Goal: Task Accomplishment & Management: Complete application form

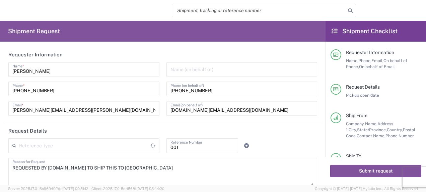
type input "Department"
type input "[US_STATE]"
type input "Your Packaging"
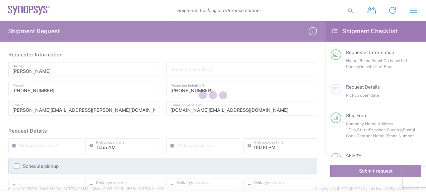
type input "[GEOGRAPHIC_DATA]"
type input "[US_STATE]"
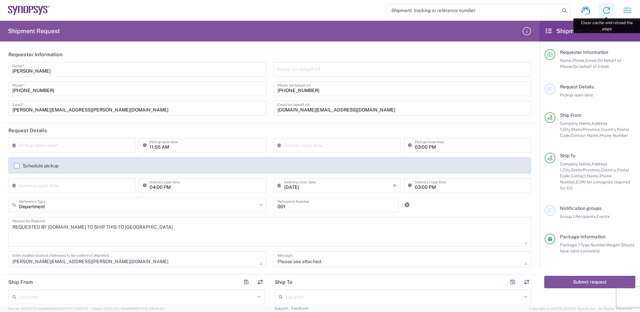
click at [426, 11] on icon at bounding box center [606, 10] width 11 height 11
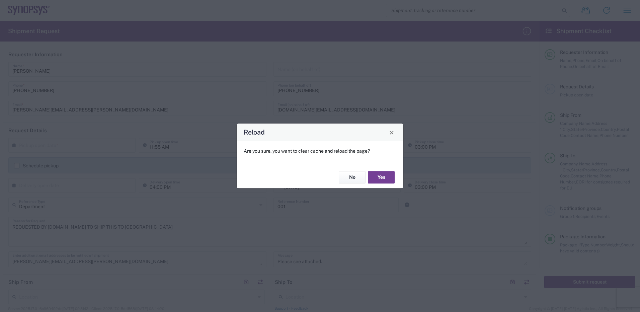
click at [378, 177] on button "Yes" at bounding box center [381, 177] width 27 height 12
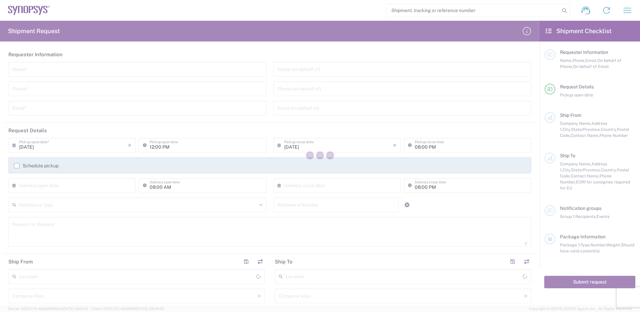
type input "[GEOGRAPHIC_DATA]"
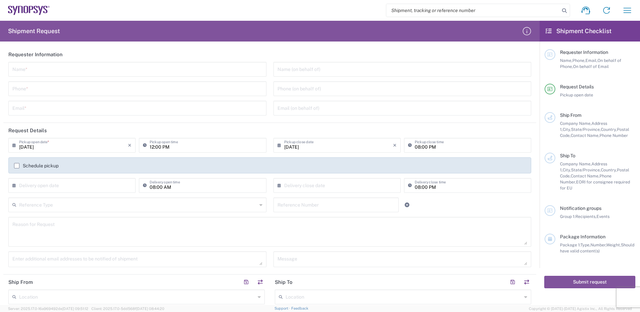
click at [35, 71] on input "text" at bounding box center [137, 69] width 250 height 12
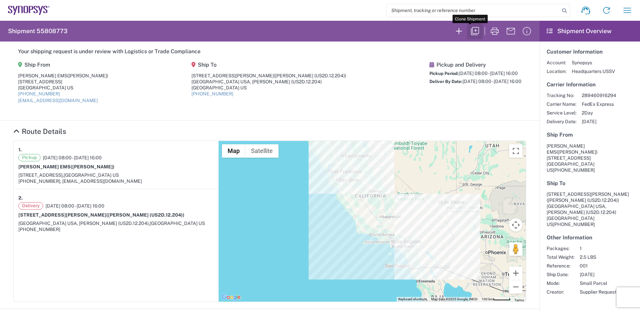
click at [471, 29] on icon "button" at bounding box center [475, 31] width 8 height 8
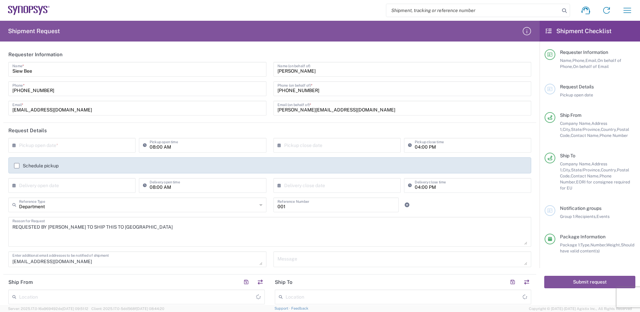
type input "[GEOGRAPHIC_DATA]"
type input "[US_STATE]"
type input "[GEOGRAPHIC_DATA]"
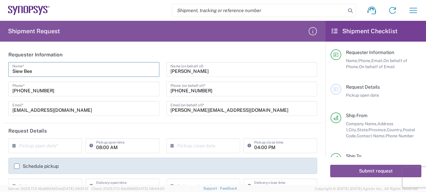
drag, startPoint x: 45, startPoint y: 70, endPoint x: -1, endPoint y: 68, distance: 46.2
click at [0, 68] on html "Shipment request Shipment tracking Employee non-product shipment request My shi…" at bounding box center [213, 96] width 426 height 192
type input "[PERSON_NAME]"
drag, startPoint x: 52, startPoint y: 90, endPoint x: 26, endPoint y: 91, distance: 26.5
click at [26, 91] on input "[PHONE_NUMBER]" at bounding box center [83, 88] width 143 height 12
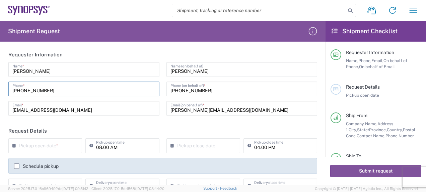
type input "+14084257782"
drag, startPoint x: 35, startPoint y: 109, endPoint x: 3, endPoint y: 108, distance: 32.2
click at [4, 108] on main "Bobby K Name * +14084257782 Phone * siew.choon@javadems.com Email * Erik Ingema…" at bounding box center [162, 91] width 319 height 58
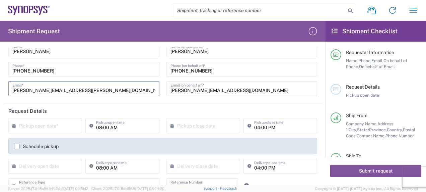
scroll to position [67, 0]
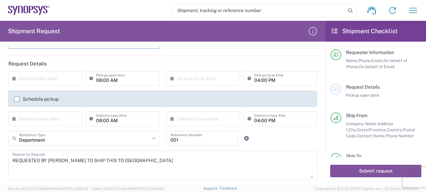
type input "[PERSON_NAME][EMAIL_ADDRESS][PERSON_NAME][DOMAIN_NAME]"
click at [61, 77] on input "text" at bounding box center [46, 78] width 55 height 12
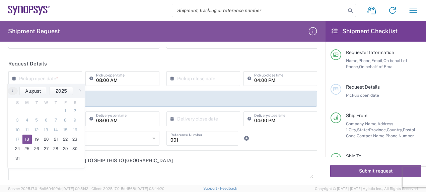
click at [28, 139] on span "18" at bounding box center [27, 138] width 10 height 9
type input "08/18/2025"
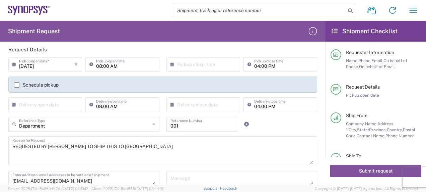
scroll to position [100, 0]
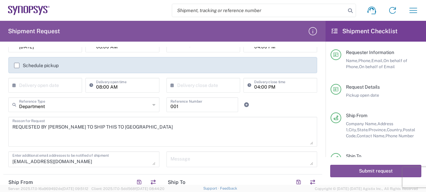
click at [30, 85] on input "text" at bounding box center [46, 85] width 55 height 12
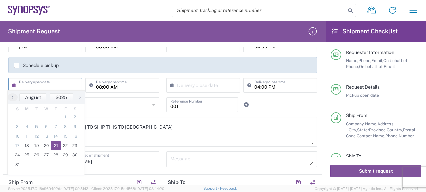
click at [55, 145] on span "21" at bounding box center [56, 145] width 10 height 9
type input "08/21/2025"
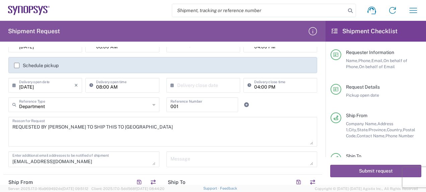
scroll to position [134, 0]
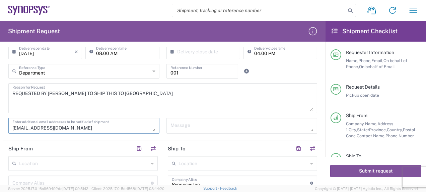
drag, startPoint x: 36, startPoint y: 126, endPoint x: 5, endPoint y: 125, distance: 30.8
click at [5, 125] on div "Siew.Choon@javadems.com Enter additional email addresses to be notified of ship…" at bounding box center [84, 128] width 158 height 20
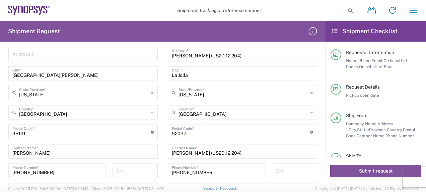
scroll to position [335, 0]
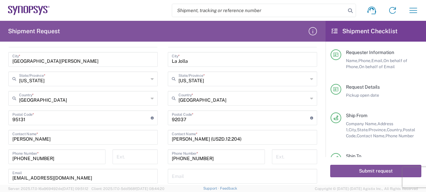
type textarea "[PERSON_NAME][EMAIL_ADDRESS][PERSON_NAME][DOMAIN_NAME]"
drag, startPoint x: 40, startPoint y: 139, endPoint x: 2, endPoint y: 139, distance: 37.8
click at [2, 139] on form "Requester Information Bobby K Name * +14084257782 Phone * bobby.khaing@javadems…" at bounding box center [162, 116] width 325 height 138
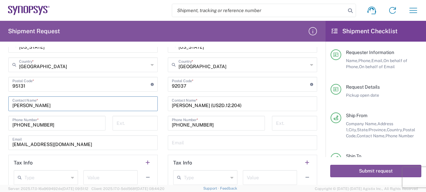
type input "Bobby k"
drag, startPoint x: 47, startPoint y: 124, endPoint x: 26, endPoint y: 123, distance: 20.5
click at [26, 123] on input "+14087724851" at bounding box center [56, 123] width 89 height 12
type input "+14084257782"
drag, startPoint x: 27, startPoint y: 142, endPoint x: -1, endPoint y: 143, distance: 28.1
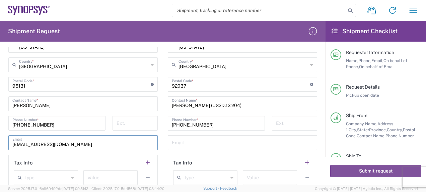
click at [0, 143] on html "Shipment request Shipment tracking Employee non-product shipment request My shi…" at bounding box center [213, 96] width 426 height 192
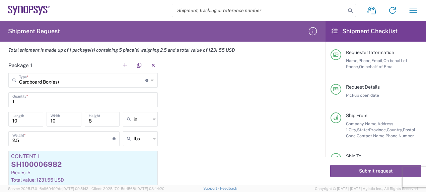
scroll to position [569, 0]
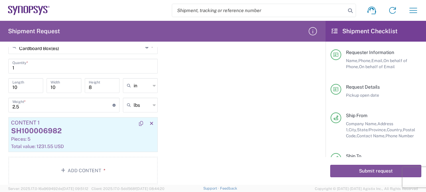
type input "[PERSON_NAME][EMAIL_ADDRESS][PERSON_NAME][DOMAIN_NAME]"
click at [62, 128] on div "SH100006982" at bounding box center [83, 131] width 144 height 10
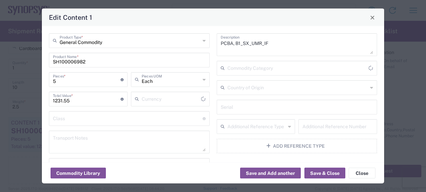
type input "US Dollar"
click at [90, 60] on input "SH100006982" at bounding box center [129, 60] width 153 height 12
click at [140, 17] on div "Edit Content 1" at bounding box center [213, 16] width 342 height 17
click at [330, 170] on button "Save & Close" at bounding box center [324, 172] width 41 height 11
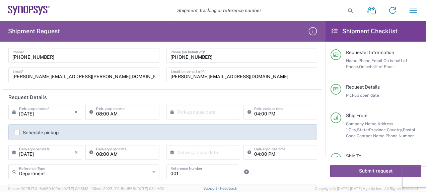
scroll to position [0, 0]
